Goal: Information Seeking & Learning: Learn about a topic

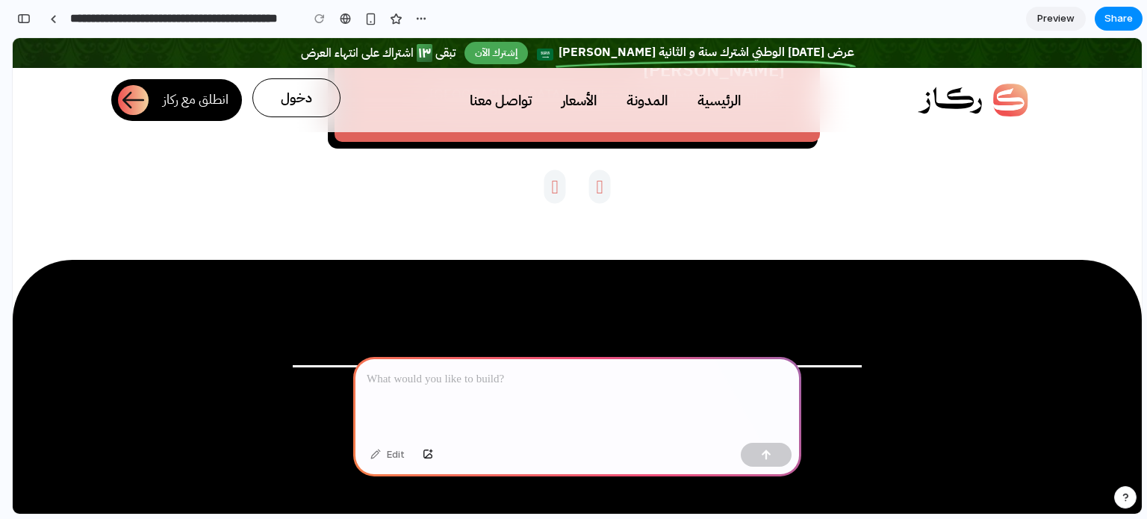
scroll to position [4640, 0]
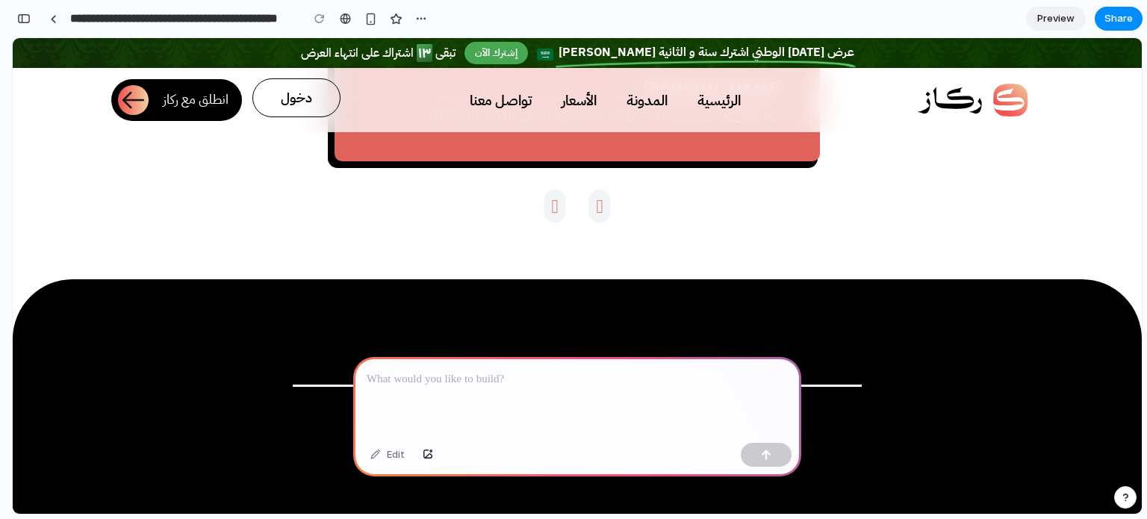
drag, startPoint x: 688, startPoint y: 270, endPoint x: 715, endPoint y: 269, distance: 26.9
click at [715, 57] on h3 "‏نفخر بأن يكون هنالك شركة سعودية بهذا الأداء وهذا الإتقان ودرجة عالية من التميز…" at bounding box center [578, 9] width 416 height 93
click at [798, 161] on div "‏نفخر بأن يكون هنالك شركة سعودية بهذا الأداء وهذا الإتقان ودرجة عالية من التميز…" at bounding box center [577, 12] width 485 height 299
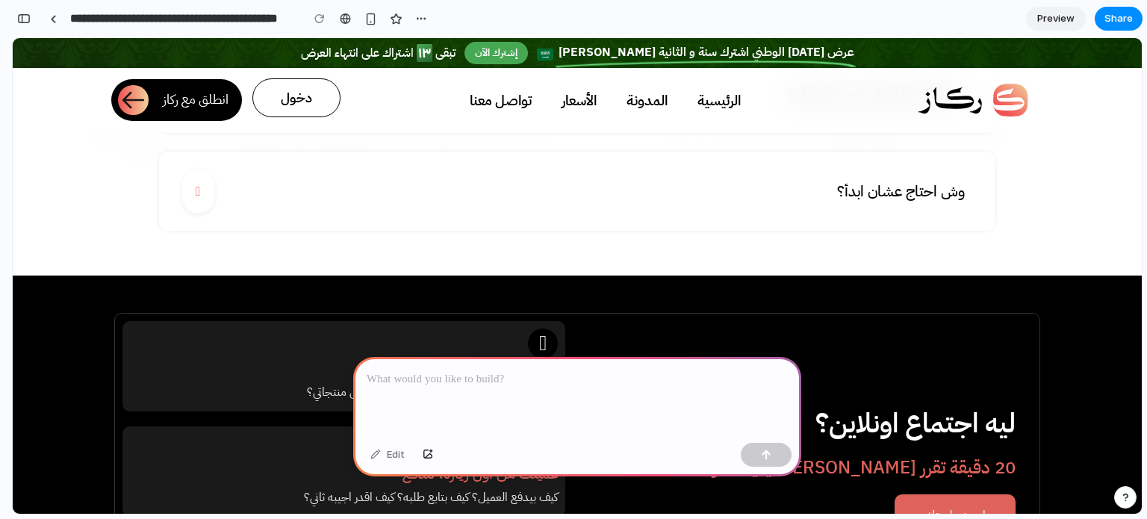
scroll to position [5797, 0]
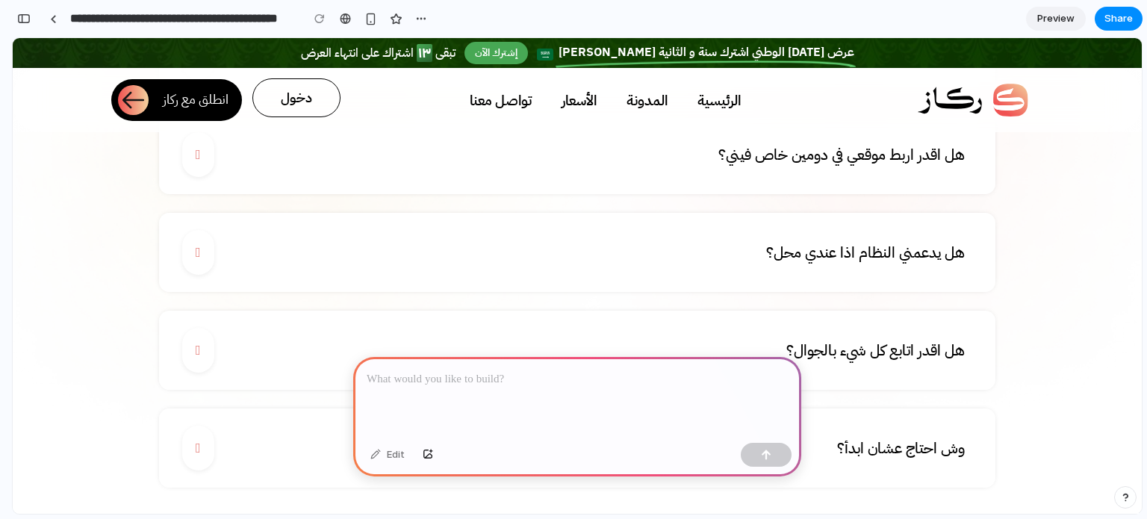
click at [578, 403] on div at bounding box center [577, 397] width 448 height 80
click at [783, 453] on button "button" at bounding box center [766, 455] width 51 height 24
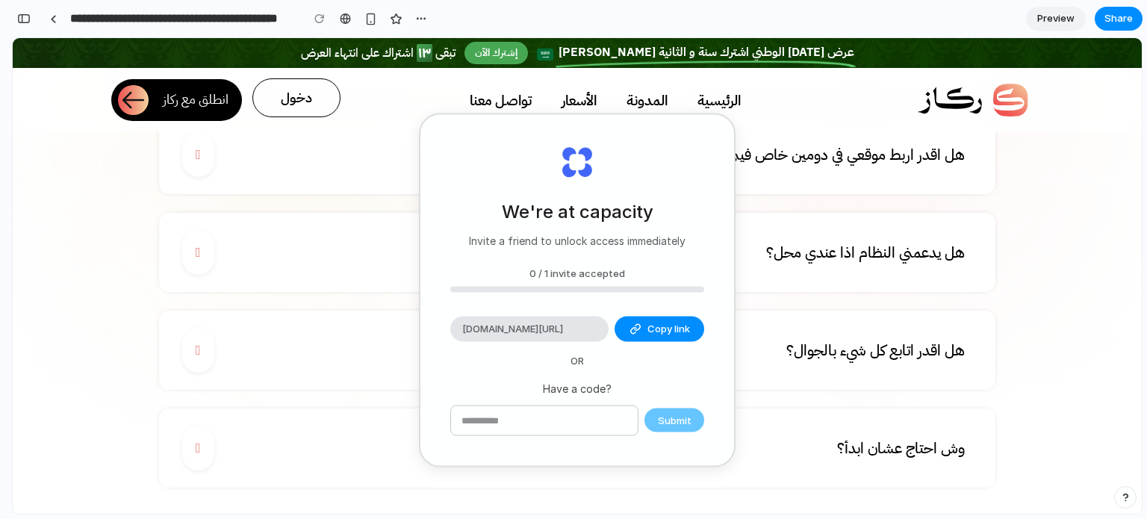
click at [833, 96] on link "هل تصممون لي الموقع؟" at bounding box center [577, 56] width 836 height 79
click at [358, 194] on link "هل اقدر اربط موقعي في دومين خاص فيني؟" at bounding box center [577, 154] width 836 height 79
click at [684, 326] on span "Copy link" at bounding box center [668, 329] width 43 height 15
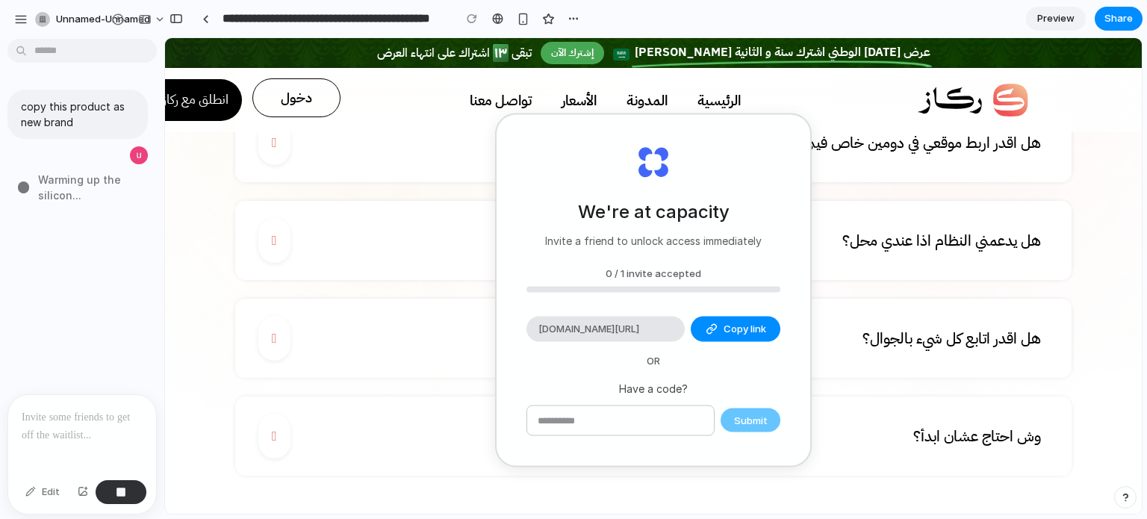
scroll to position [5754, 0]
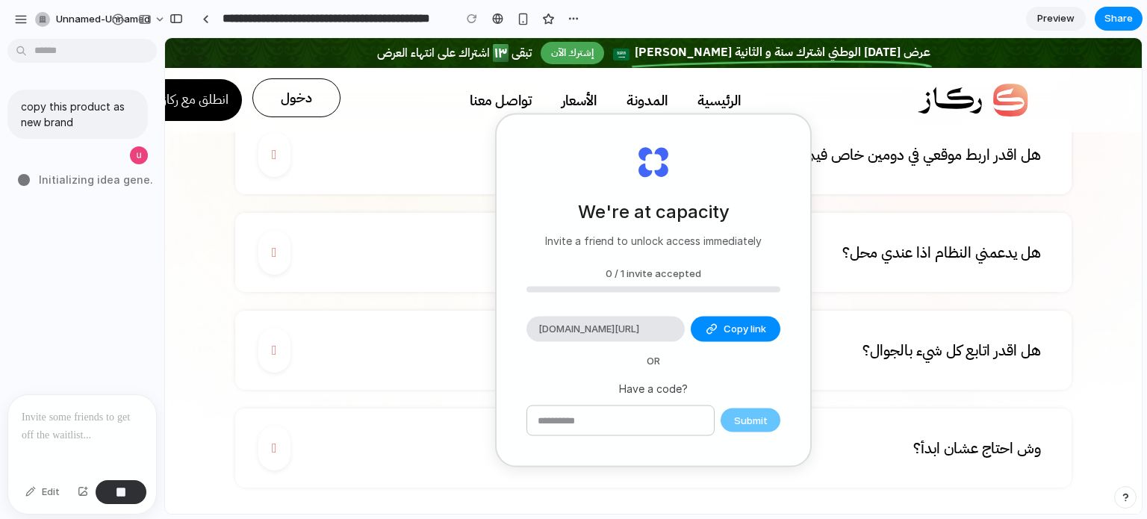
type input "**********"
